Goal: Task Accomplishment & Management: Manage account settings

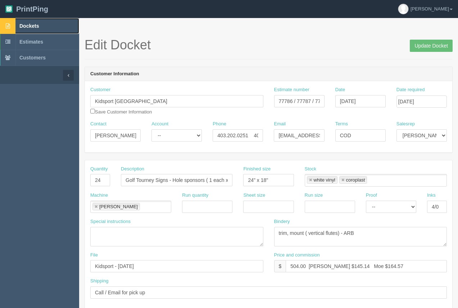
click at [24, 24] on span "Dockets" at bounding box center [28, 26] width 19 height 6
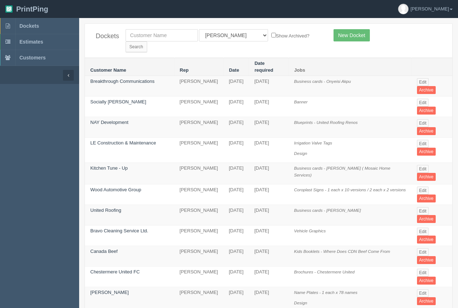
drag, startPoint x: 142, startPoint y: 42, endPoint x: 146, endPoint y: 36, distance: 7.6
click at [143, 41] on div "Dockets All Users [PERSON_NAME] Test 1 [PERSON_NAME] [PERSON_NAME] [PERSON_NAME…" at bounding box center [269, 41] width 368 height 34
click at [146, 34] on input "text" at bounding box center [162, 35] width 72 height 12
type input "[PERSON_NAME]"
click at [226, 37] on select "All Users [PERSON_NAME] Test 1 [PERSON_NAME] [PERSON_NAME] [PERSON_NAME] France…" at bounding box center [233, 35] width 69 height 12
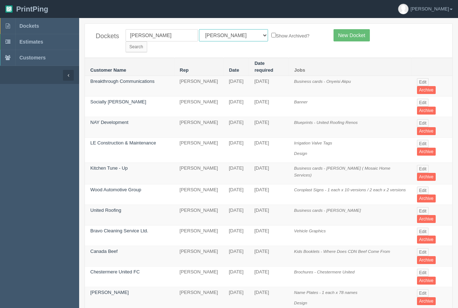
select select
click at [199, 29] on select "All Users [PERSON_NAME] Test 1 [PERSON_NAME] [PERSON_NAME] [PERSON_NAME] France…" at bounding box center [233, 35] width 69 height 12
click at [147, 41] on input "Search" at bounding box center [137, 46] width 22 height 11
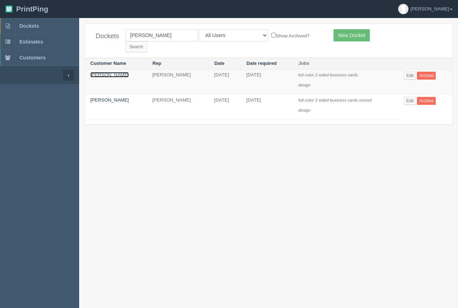
click at [112, 72] on link "[PERSON_NAME]" at bounding box center [109, 74] width 39 height 5
click at [112, 72] on link "Cheryl King" at bounding box center [109, 74] width 39 height 5
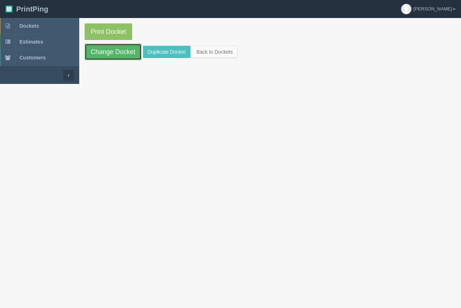
click at [113, 49] on link "Change Docket" at bounding box center [113, 52] width 57 height 17
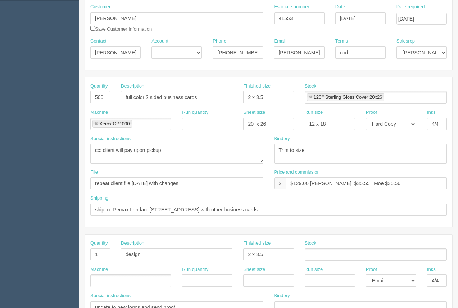
scroll to position [84, 0]
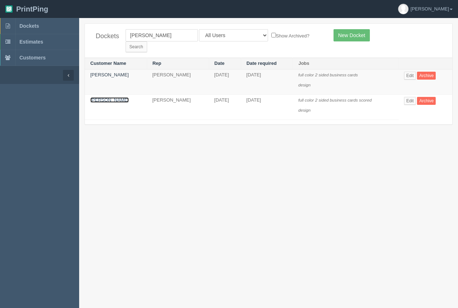
click at [104, 97] on link "Cheryl King" at bounding box center [109, 99] width 39 height 5
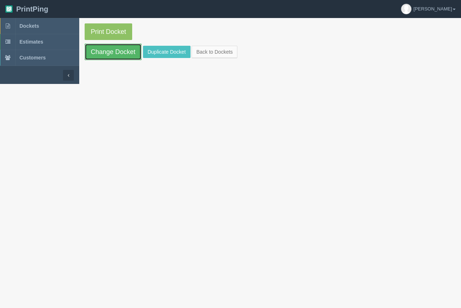
click at [104, 57] on link "Change Docket" at bounding box center [113, 52] width 57 height 17
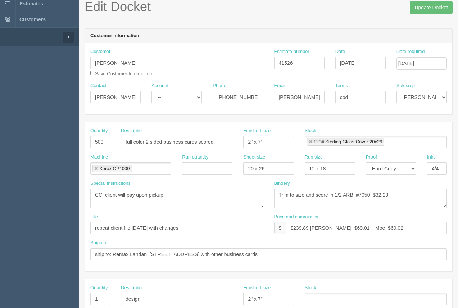
scroll to position [49, 0]
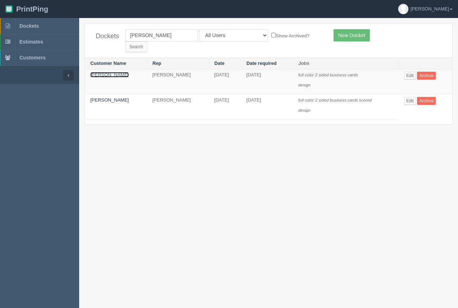
click at [110, 72] on link "Cheryl King" at bounding box center [109, 74] width 39 height 5
drag, startPoint x: 110, startPoint y: 66, endPoint x: 109, endPoint y: 61, distance: 5.1
click at [110, 72] on link "Cheryl King" at bounding box center [109, 74] width 39 height 5
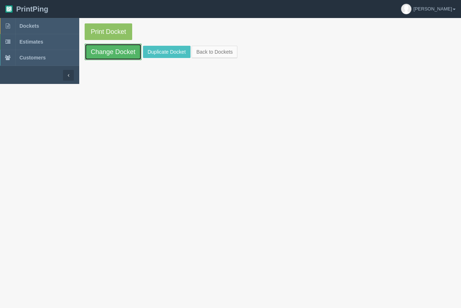
click at [107, 51] on link "Change Docket" at bounding box center [113, 52] width 57 height 17
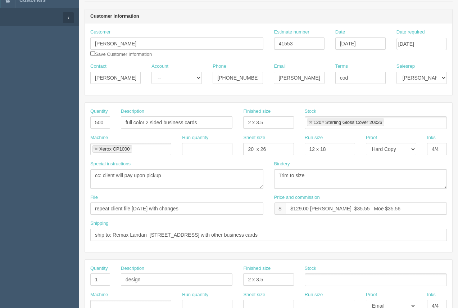
scroll to position [56, 0]
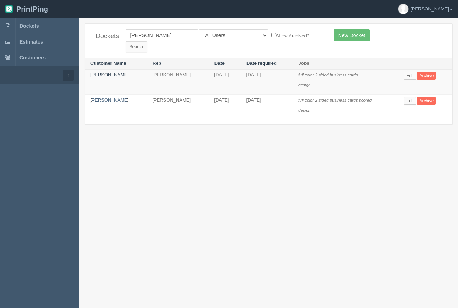
click at [109, 97] on link "Cheryl King" at bounding box center [109, 99] width 39 height 5
drag, startPoint x: 109, startPoint y: 90, endPoint x: 118, endPoint y: 61, distance: 30.3
click at [109, 97] on link "Cheryl King" at bounding box center [109, 99] width 39 height 5
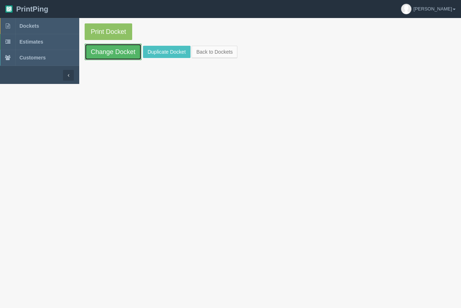
click at [119, 50] on link "Change Docket" at bounding box center [113, 52] width 57 height 17
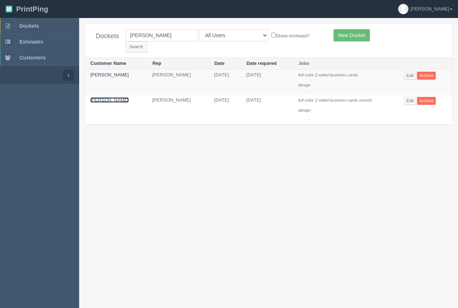
click at [109, 97] on link "Cheryl King" at bounding box center [109, 99] width 39 height 5
drag, startPoint x: 109, startPoint y: 89, endPoint x: 109, endPoint y: 83, distance: 5.8
click at [109, 94] on td "Cheryl King" at bounding box center [116, 106] width 62 height 25
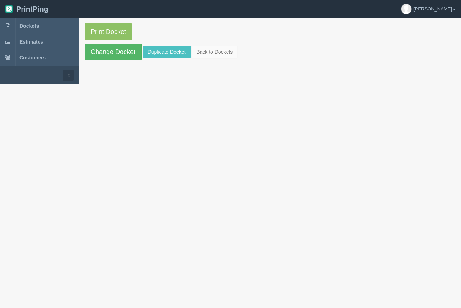
drag, startPoint x: 97, startPoint y: 60, endPoint x: 98, endPoint y: 56, distance: 4.4
click at [97, 59] on section "Print Docket Change Docket Duplicate Docket Back to Dockets" at bounding box center [270, 42] width 382 height 48
click at [98, 56] on link "Change Docket" at bounding box center [113, 52] width 57 height 17
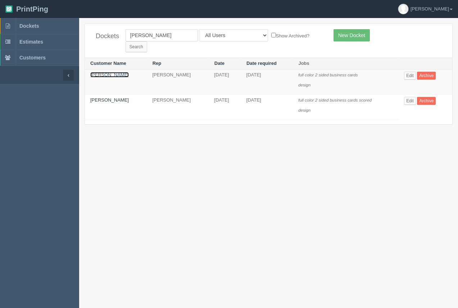
click at [108, 72] on link "Cheryl King" at bounding box center [109, 74] width 39 height 5
drag, startPoint x: 108, startPoint y: 63, endPoint x: 108, endPoint y: 59, distance: 4.3
click at [108, 69] on td "Cheryl King" at bounding box center [116, 81] width 62 height 25
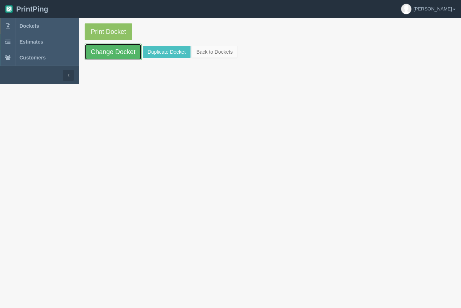
click at [112, 48] on link "Change Docket" at bounding box center [113, 52] width 57 height 17
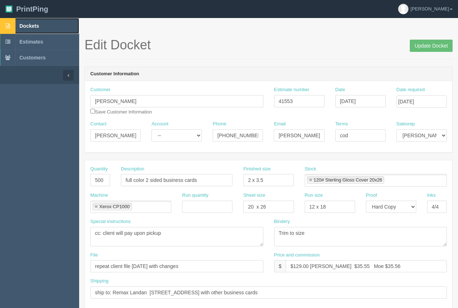
click at [28, 22] on link "Dockets" at bounding box center [39, 26] width 79 height 16
